Goal: Task Accomplishment & Management: Use online tool/utility

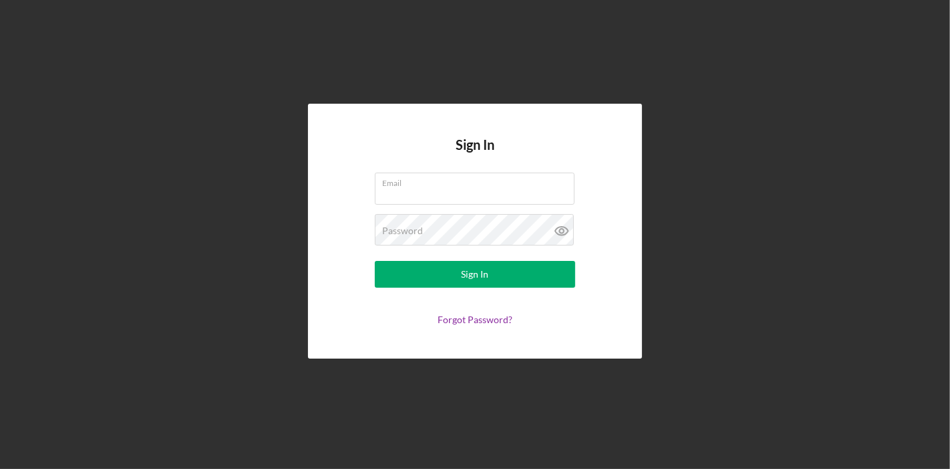
type input "[PERSON_NAME][EMAIL_ADDRESS][PERSON_NAME][DOMAIN_NAME]"
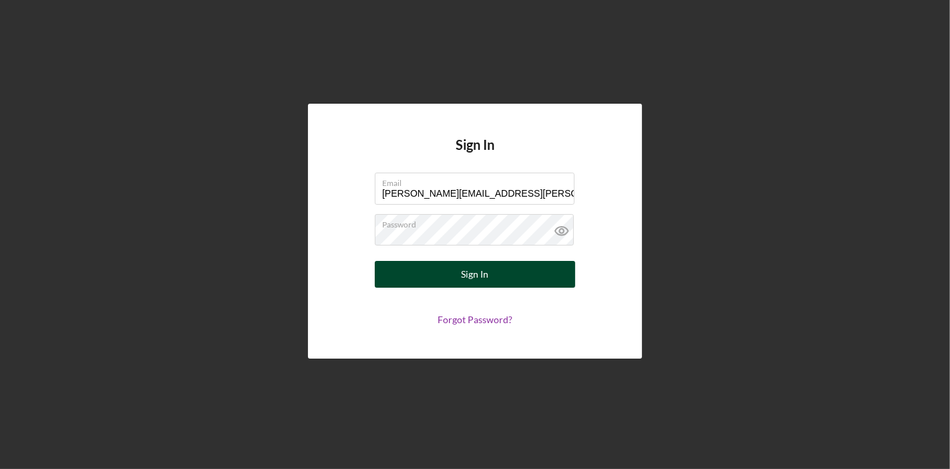
click at [503, 273] on button "Sign In" at bounding box center [475, 274] width 201 height 27
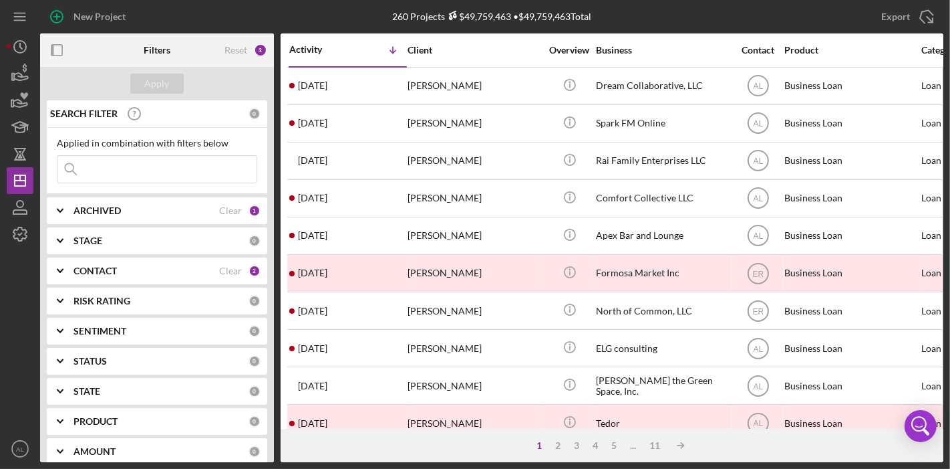
click at [167, 266] on div "CONTACT" at bounding box center [147, 270] width 146 height 11
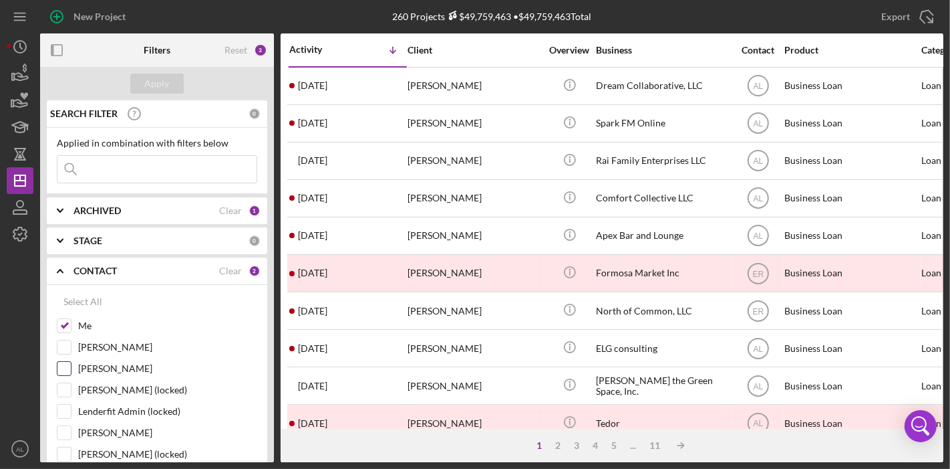
click at [63, 364] on input "[PERSON_NAME]" at bounding box center [63, 368] width 13 height 13
checkbox input "true"
click at [70, 329] on input "Me" at bounding box center [63, 325] width 13 height 13
checkbox input "false"
drag, startPoint x: 273, startPoint y: 209, endPoint x: 271, endPoint y: 232, distance: 23.5
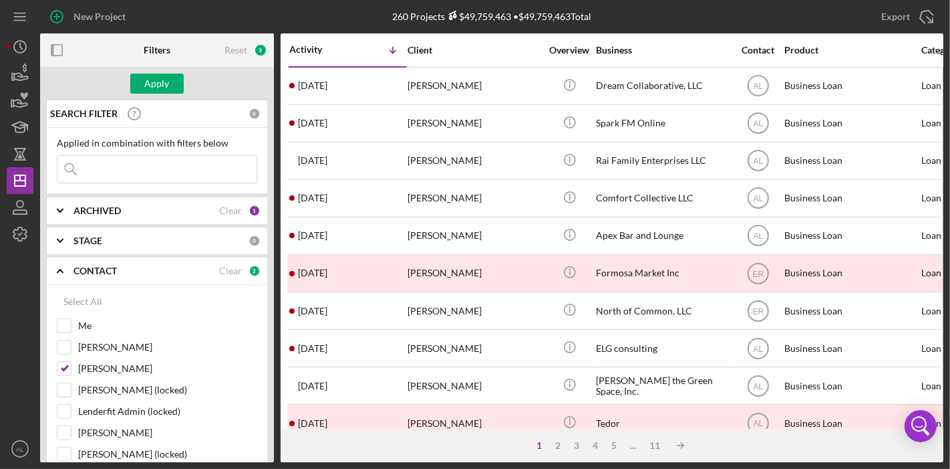
click at [271, 232] on div "SEARCH FILTER 0 Applied in combination with filters below Icon/Menu Close Icon/…" at bounding box center [157, 281] width 234 height 362
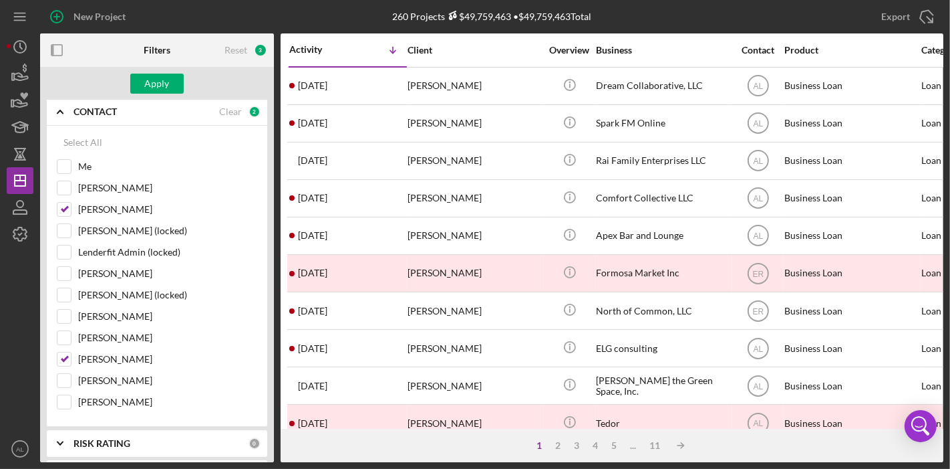
scroll to position [162, 0]
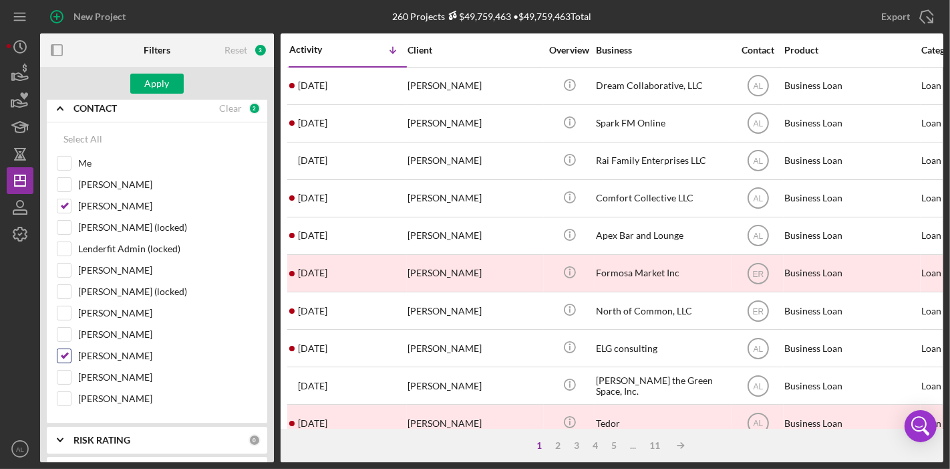
click at [67, 353] on input "[PERSON_NAME]" at bounding box center [63, 355] width 13 height 13
checkbox input "false"
click at [164, 78] on div "Apply" at bounding box center [157, 84] width 25 height 20
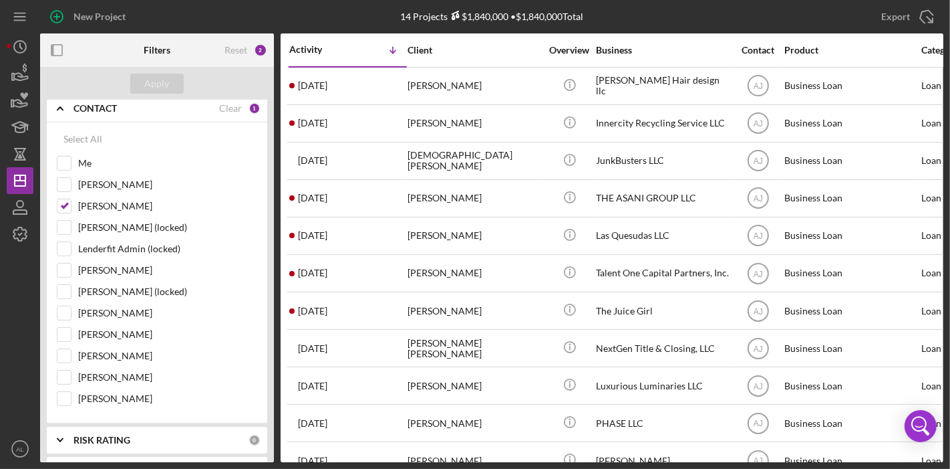
click at [206, 9] on div "New Project" at bounding box center [190, 16] width 301 height 33
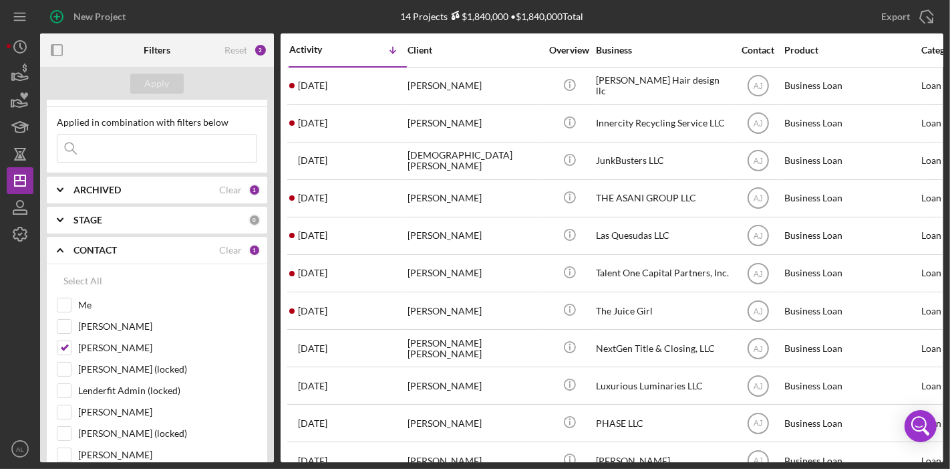
scroll to position [0, 0]
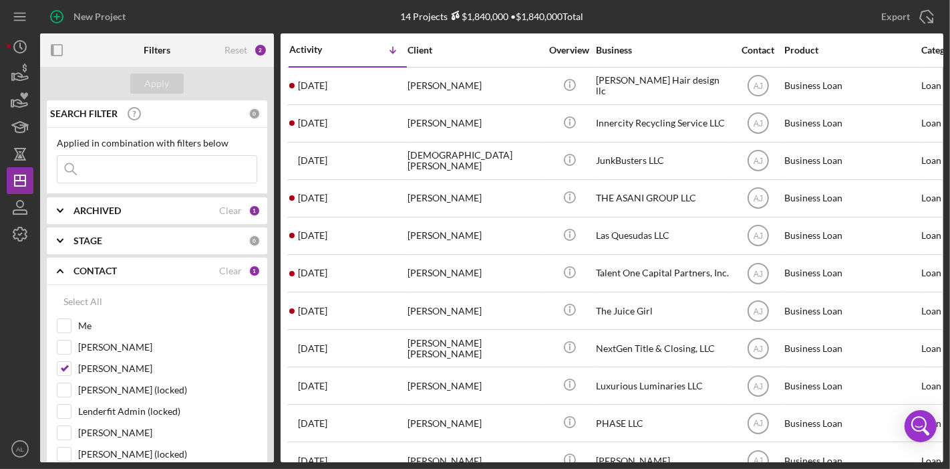
click at [166, 241] on div "STAGE" at bounding box center [161, 240] width 175 height 11
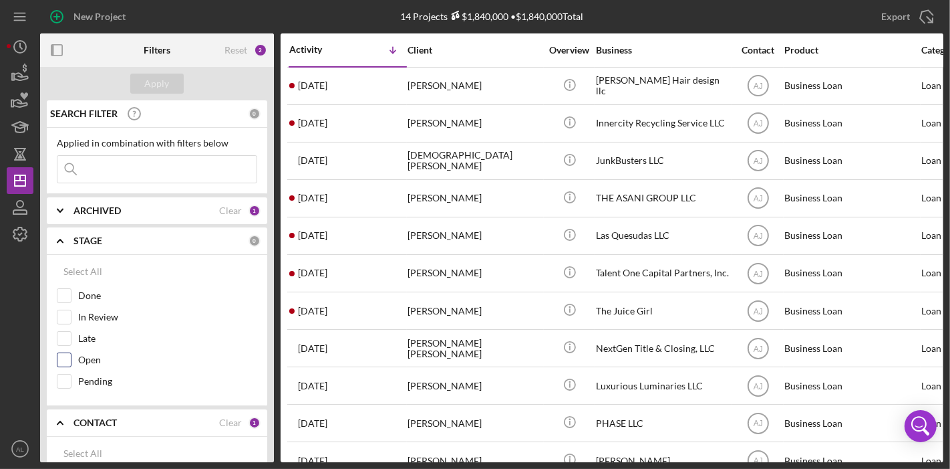
click at [69, 354] on input "Open" at bounding box center [63, 359] width 13 height 13
checkbox input "true"
click at [63, 377] on input "Pending" at bounding box center [63, 380] width 13 height 13
checkbox input "true"
click at [67, 317] on input "In Review" at bounding box center [63, 316] width 13 height 13
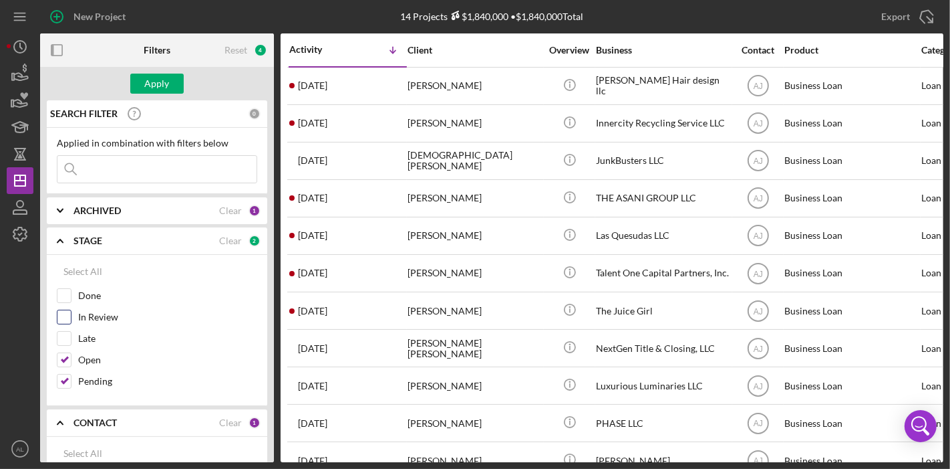
checkbox input "true"
click at [152, 90] on div "Apply" at bounding box center [157, 84] width 25 height 20
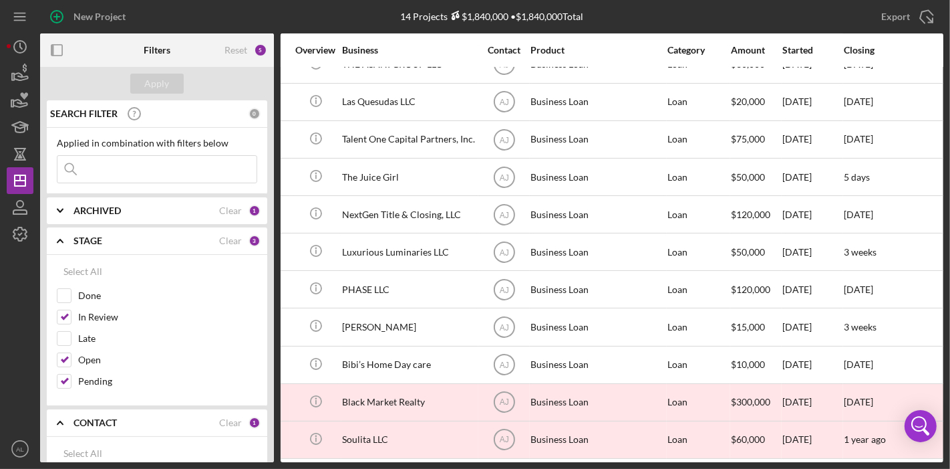
scroll to position [142, 254]
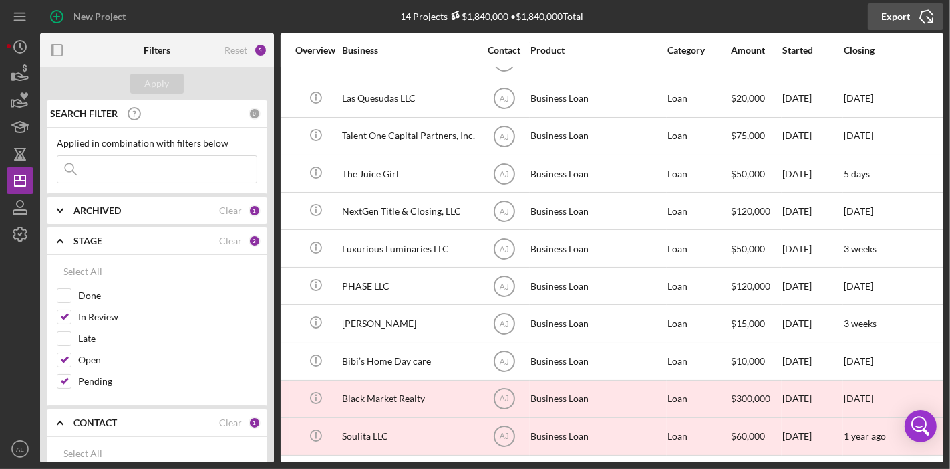
click at [896, 21] on div "Export" at bounding box center [896, 16] width 29 height 27
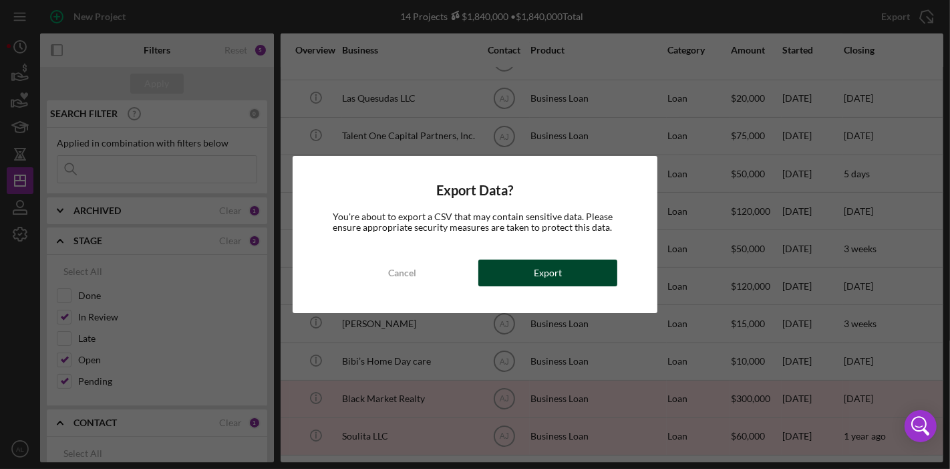
click at [592, 270] on button "Export" at bounding box center [548, 272] width 139 height 27
